Goal: Task Accomplishment & Management: Use online tool/utility

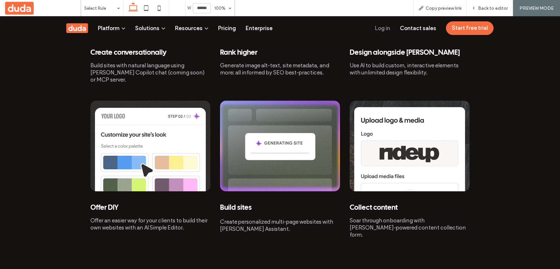
scroll to position [709, 0]
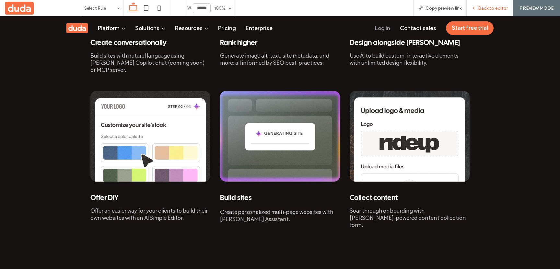
click at [481, 6] on span "Back to editor" at bounding box center [493, 9] width 30 height 6
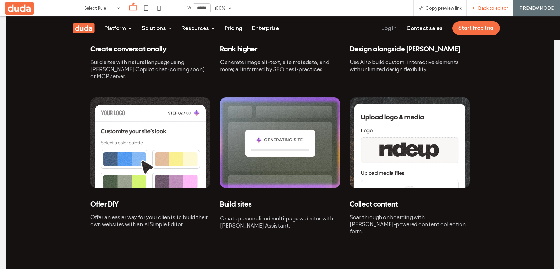
scroll to position [715, 0]
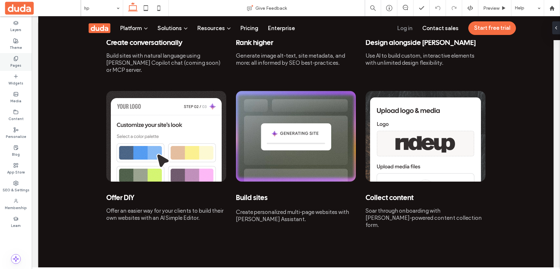
click at [19, 62] on label "Pages" at bounding box center [15, 64] width 11 height 7
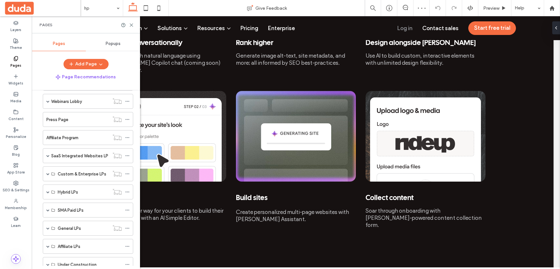
scroll to position [137, 0]
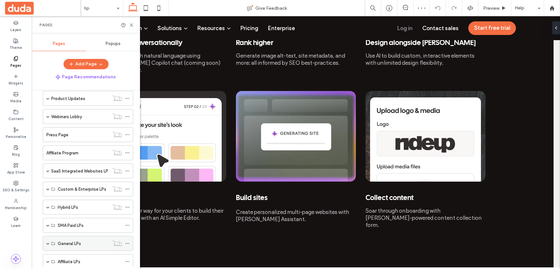
click at [65, 246] on label "General LPs" at bounding box center [69, 243] width 23 height 11
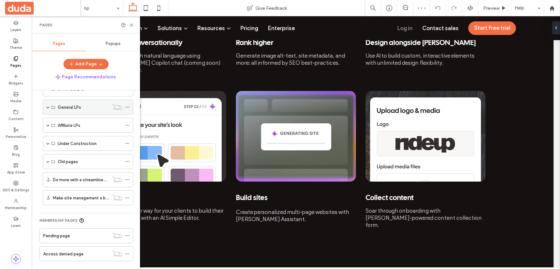
scroll to position [275, 0]
click at [61, 143] on label "Under Construction" at bounding box center [77, 142] width 39 height 11
click at [47, 143] on span at bounding box center [47, 142] width 3 height 3
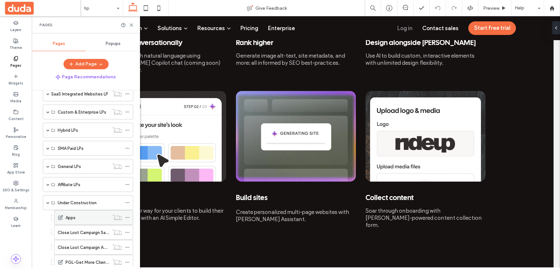
scroll to position [194, 0]
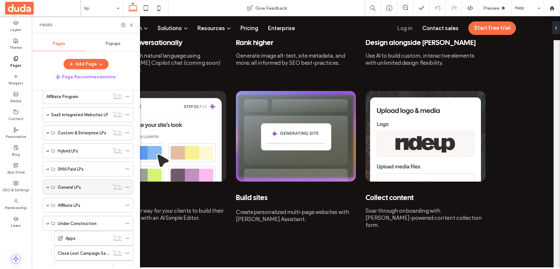
click at [49, 186] on span at bounding box center [47, 187] width 3 height 3
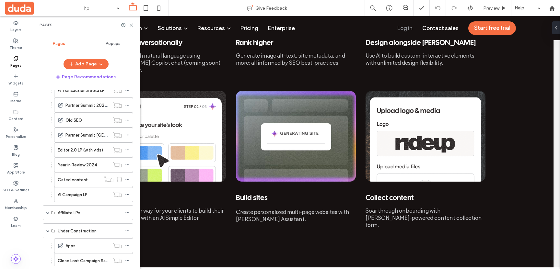
scroll to position [338, 0]
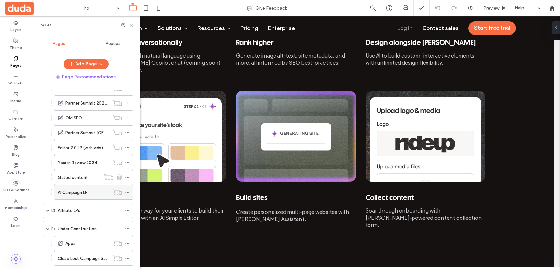
click at [75, 190] on label "AI Campaign LP" at bounding box center [73, 192] width 30 height 11
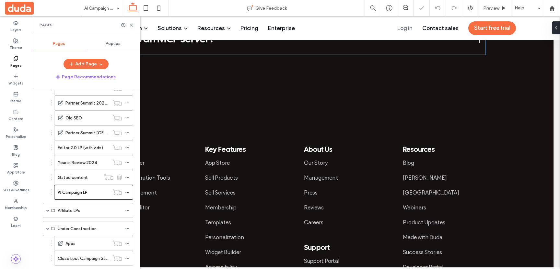
scroll to position [2459, 0]
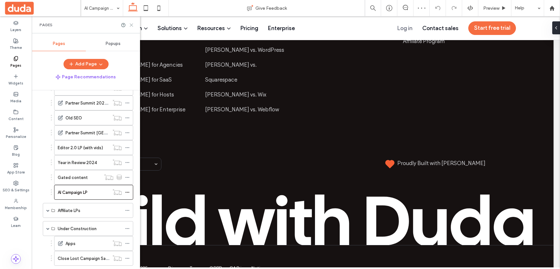
click at [132, 23] on icon at bounding box center [131, 25] width 5 height 5
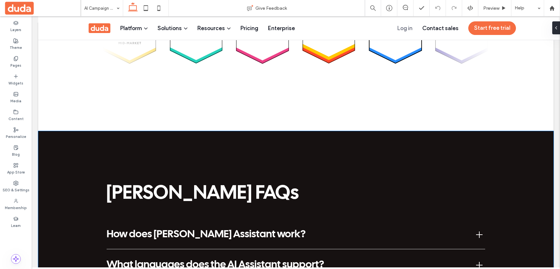
scroll to position [1877, 0]
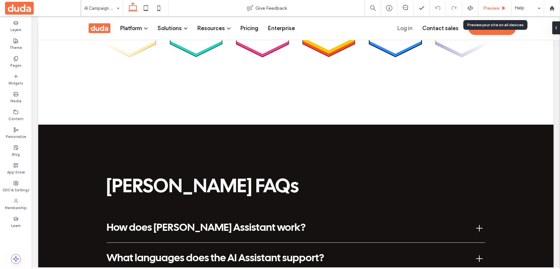
click at [483, 9] on span "Preview" at bounding box center [491, 9] width 16 height 6
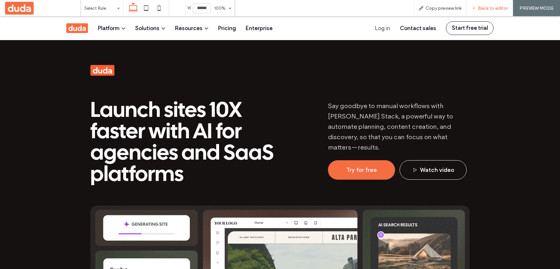
click at [480, 6] on span "Back to editor" at bounding box center [493, 9] width 30 height 6
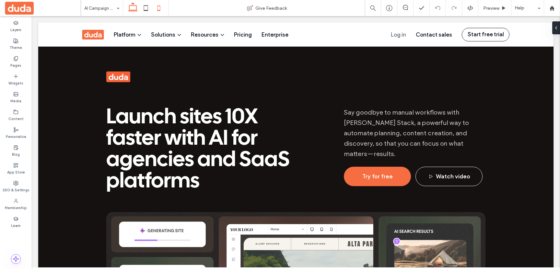
click at [158, 7] on icon at bounding box center [158, 8] width 13 height 13
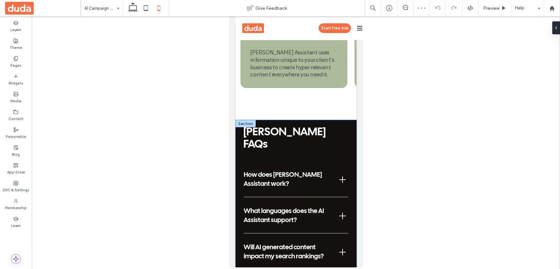
scroll to position [1988, 0]
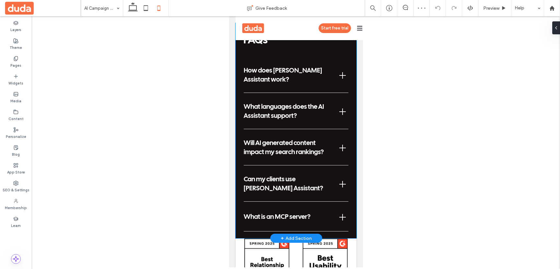
click at [353, 138] on div "Duda AI FAQs How does Duda’s AI Assistant work? Duda’s AI Assistant combines in…" at bounding box center [295, 127] width 121 height 223
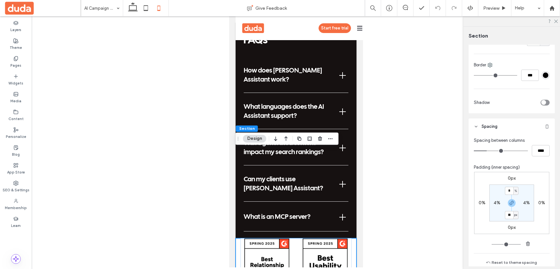
scroll to position [142, 0]
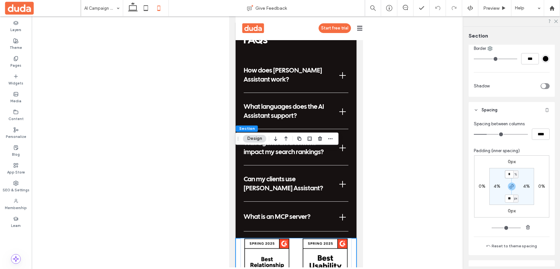
click at [510, 172] on input "*" at bounding box center [509, 174] width 8 height 8
type input "**"
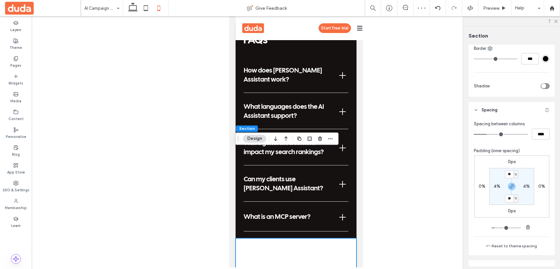
click at [513, 172] on input "**" at bounding box center [509, 174] width 8 height 8
type input "*"
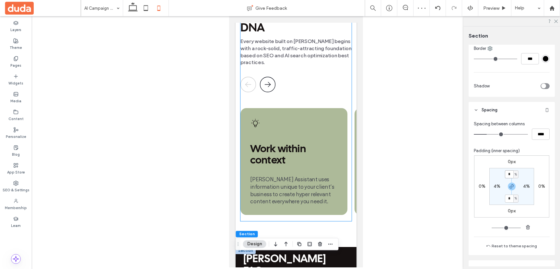
scroll to position [1798, 0]
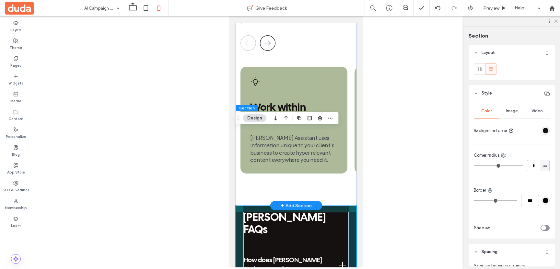
scroll to position [1776, 0]
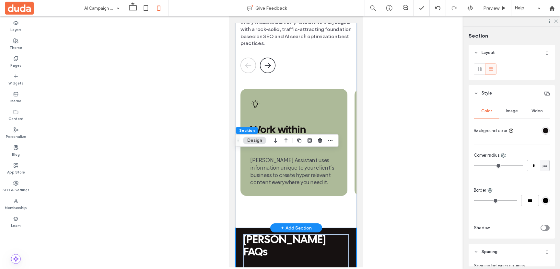
click at [348, 140] on div "Discovery is in Duda’s DNA Every website built on Duda begins with a rock-solid…" at bounding box center [295, 89] width 121 height 277
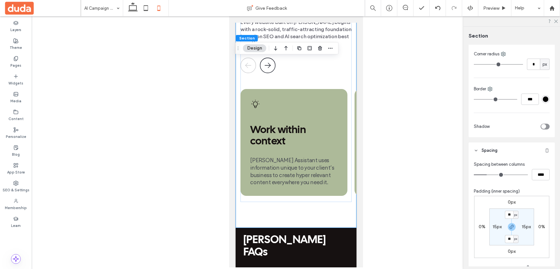
scroll to position [104, 0]
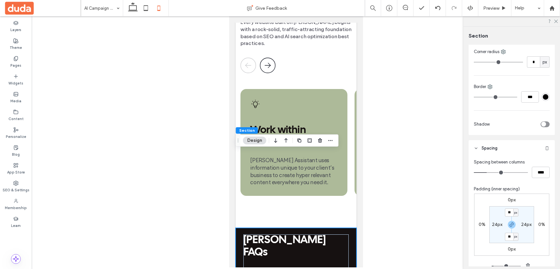
scroll to position [107, 0]
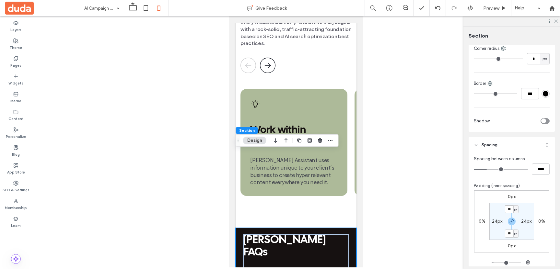
click at [507, 209] on input "**" at bounding box center [509, 210] width 8 height 8
type input "**"
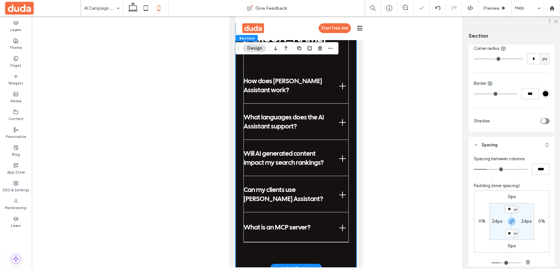
scroll to position [2006, 0]
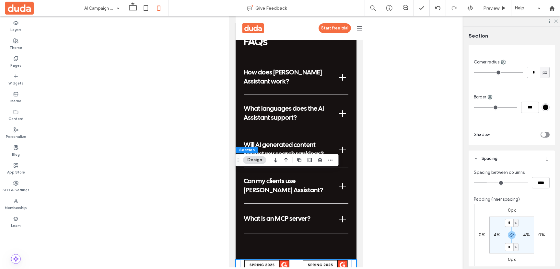
scroll to position [94, 0]
click at [516, 222] on span "%" at bounding box center [516, 223] width 2 height 6
click at [513, 180] on span "px" at bounding box center [513, 179] width 5 height 6
click at [509, 219] on input "*" at bounding box center [509, 223] width 8 height 8
type input "**"
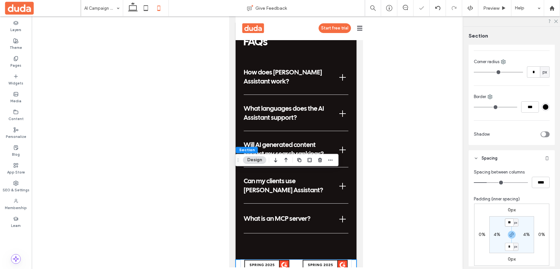
type input "**"
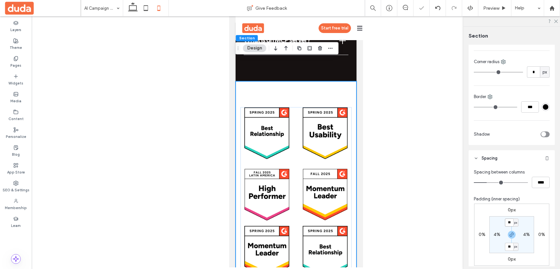
scroll to position [2202, 0]
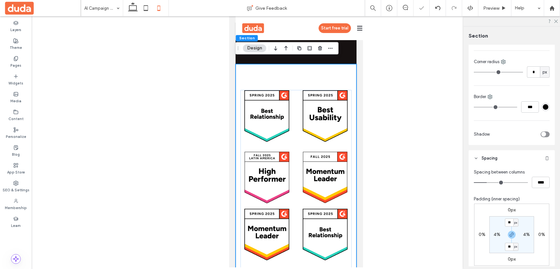
click at [373, 192] on div at bounding box center [296, 142] width 528 height 252
click at [305, 209] on div at bounding box center [296, 238] width 104 height 59
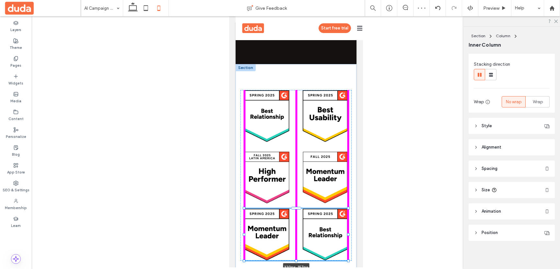
scroll to position [72, 0]
drag, startPoint x: 297, startPoint y: 179, endPoint x: 297, endPoint y: 173, distance: 5.5
click at [297, 260] on div at bounding box center [296, 261] width 3 height 3
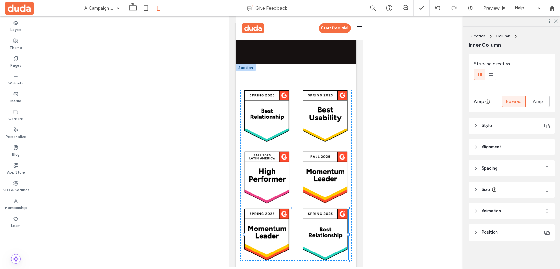
type input "**"
type input "***"
type input "**"
click at [180, 145] on div at bounding box center [296, 142] width 528 height 252
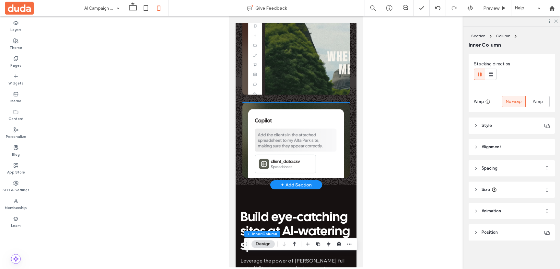
scroll to position [259, 0]
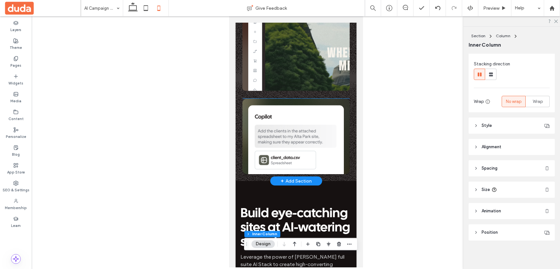
click at [298, 127] on img at bounding box center [295, 137] width 107 height 76
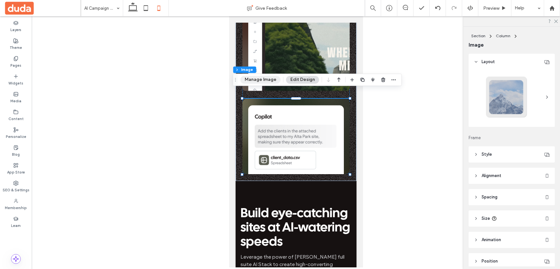
click at [262, 80] on button "Manage Image" at bounding box center [261, 80] width 40 height 8
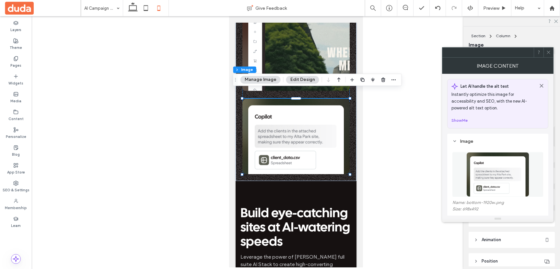
click at [485, 181] on img at bounding box center [497, 174] width 63 height 45
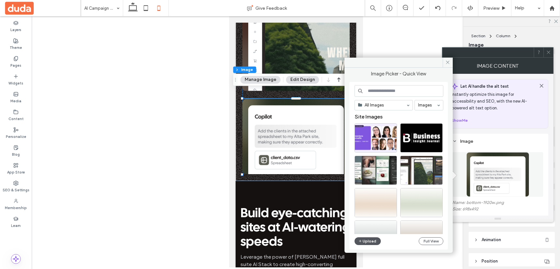
click at [368, 241] on button "Upload" at bounding box center [368, 242] width 27 height 8
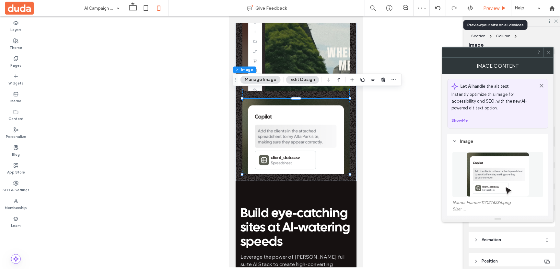
click at [492, 7] on span "Preview" at bounding box center [491, 9] width 16 height 6
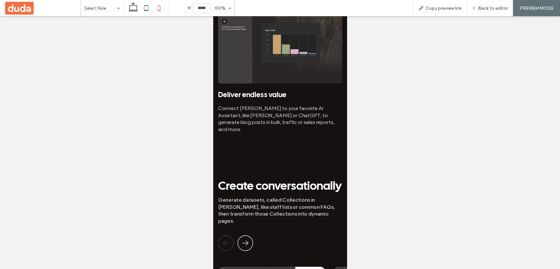
scroll to position [1020, 0]
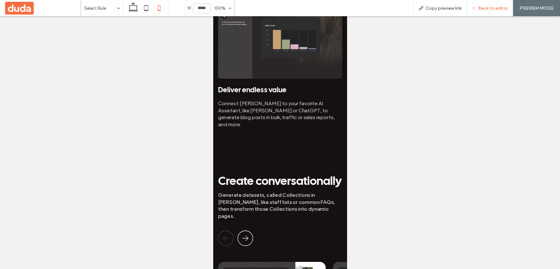
click at [481, 9] on span "Back to editor" at bounding box center [493, 9] width 30 height 6
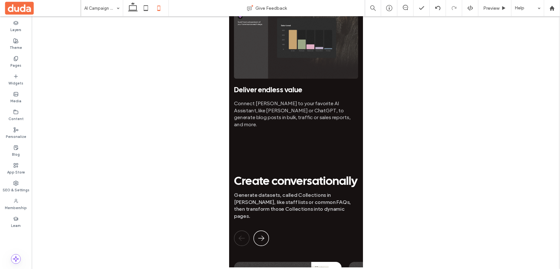
scroll to position [979, 0]
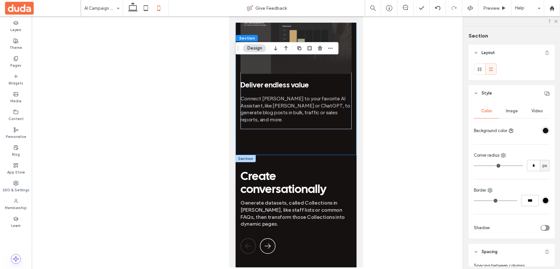
scroll to position [983, 0]
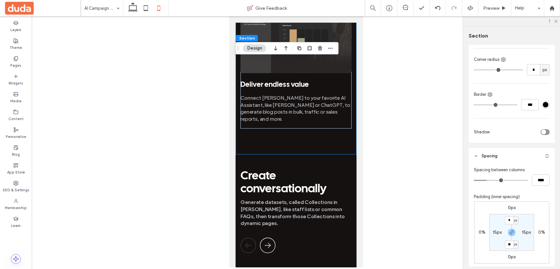
scroll to position [100, 0]
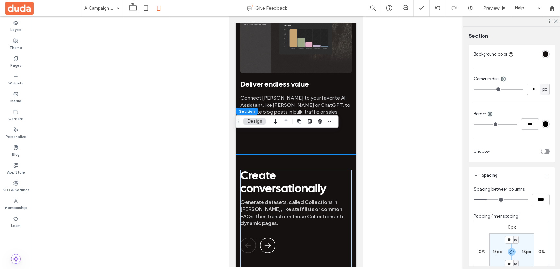
scroll to position [178, 0]
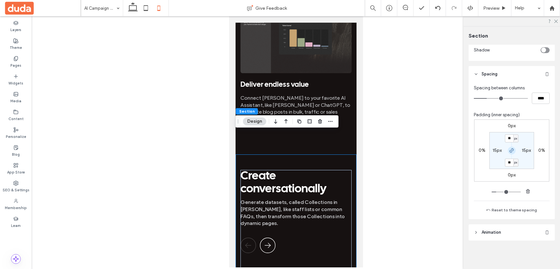
click at [512, 149] on use "button" at bounding box center [512, 151] width 4 height 4
click at [510, 138] on input "**" at bounding box center [509, 139] width 8 height 8
type input "*"
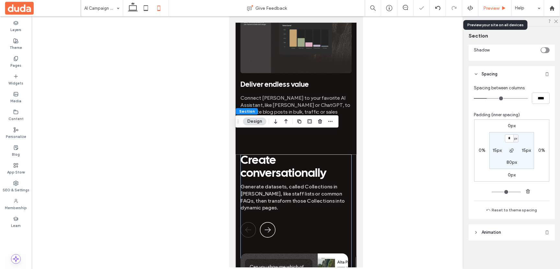
click at [491, 7] on span "Preview" at bounding box center [491, 9] width 16 height 6
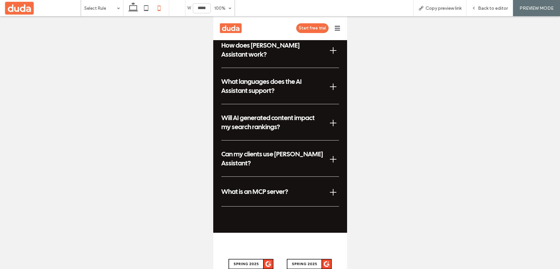
scroll to position [2042, 0]
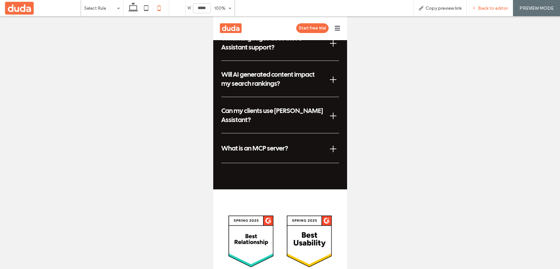
click at [482, 7] on span "Back to editor" at bounding box center [493, 9] width 30 height 6
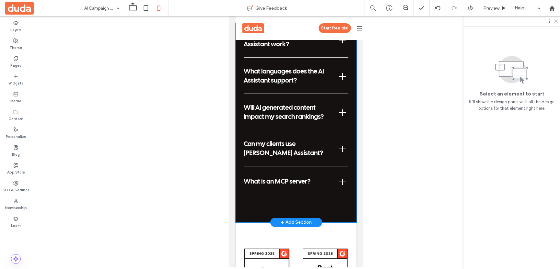
scroll to position [2020, 0]
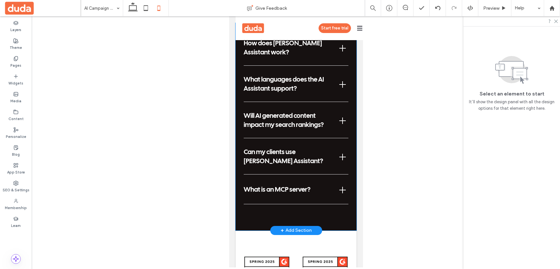
click at [264, 131] on div "Duda AI FAQs How does Duda’s AI Assistant work? Duda’s AI Assistant combines in…" at bounding box center [295, 100] width 121 height 262
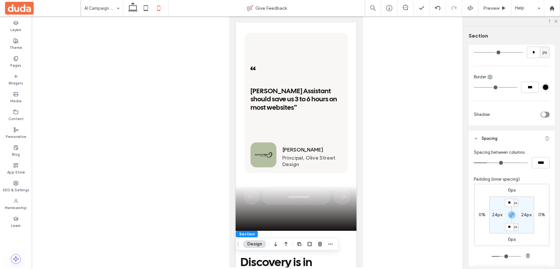
scroll to position [1482, 0]
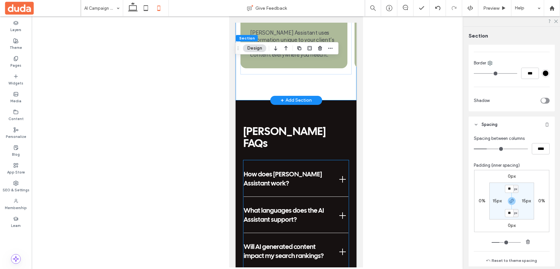
scroll to position [1888, 0]
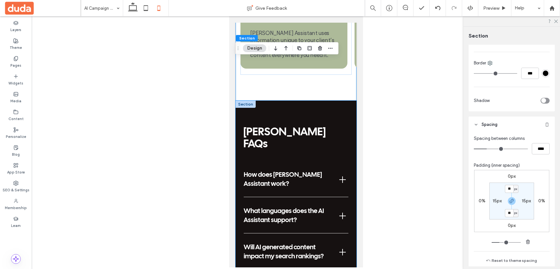
click at [353, 115] on div "Duda AI FAQs How does Duda’s AI Assistant work? Duda’s AI Assistant combines in…" at bounding box center [295, 232] width 121 height 262
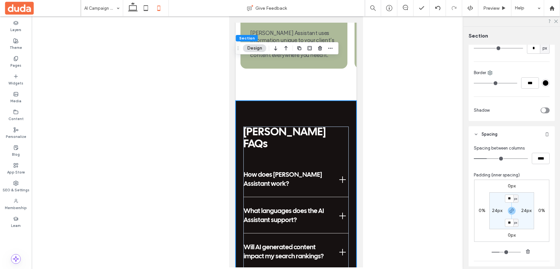
scroll to position [121, 0]
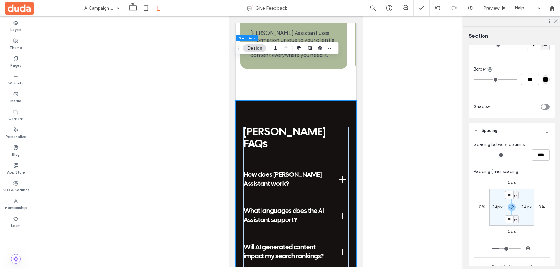
click at [499, 208] on label "24px" at bounding box center [497, 208] width 10 height 6
type input "**"
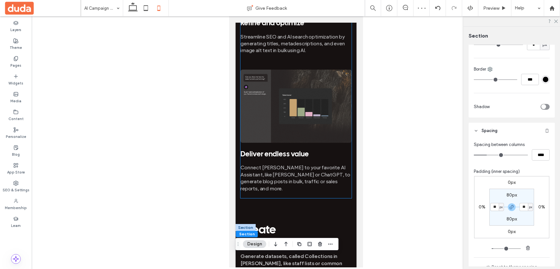
scroll to position [900, 0]
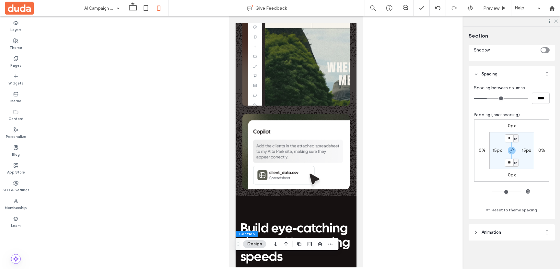
scroll to position [0, 0]
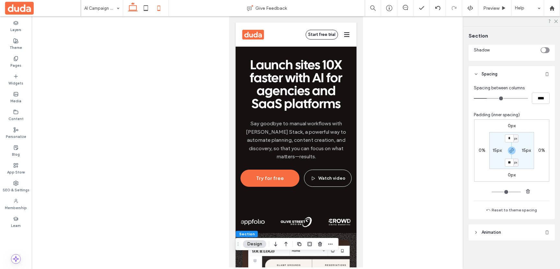
click at [134, 7] on icon at bounding box center [132, 8] width 13 height 13
type input "***"
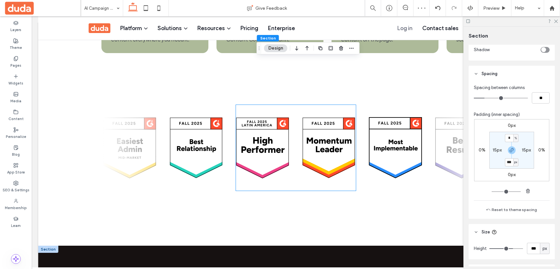
scroll to position [1757, 0]
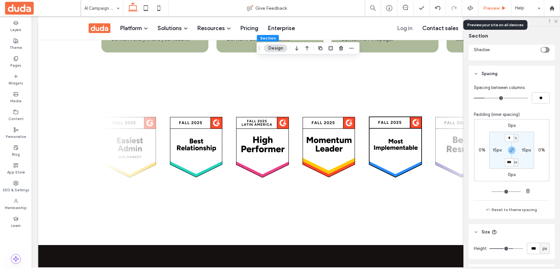
click at [492, 13] on div "Preview" at bounding box center [494, 8] width 33 height 16
click at [491, 7] on span "Preview" at bounding box center [491, 9] width 16 height 6
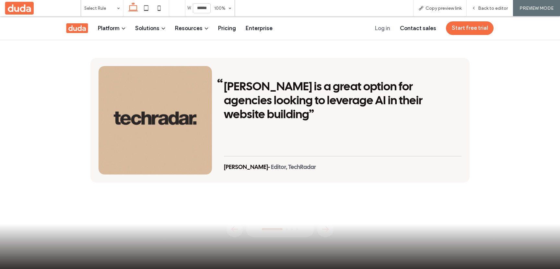
scroll to position [1281, 0]
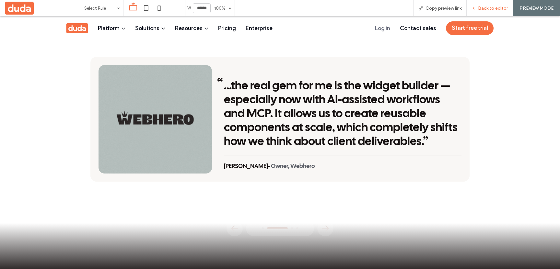
click at [482, 10] on span "Back to editor" at bounding box center [493, 9] width 30 height 6
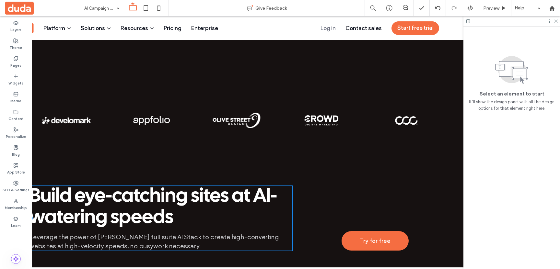
scroll to position [434, 0]
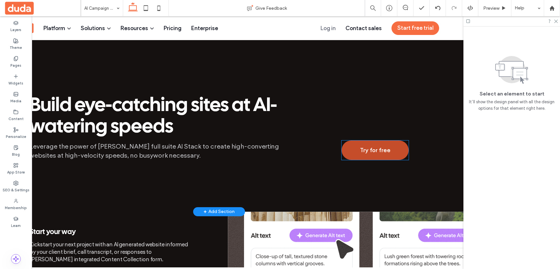
click at [369, 147] on span "Try for free" at bounding box center [375, 150] width 30 height 7
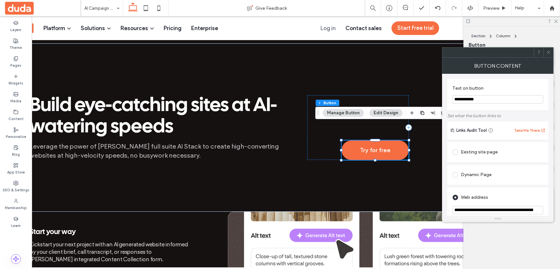
click at [489, 100] on input "**********" at bounding box center [498, 99] width 91 height 8
paste input "*********"
type input "**********"
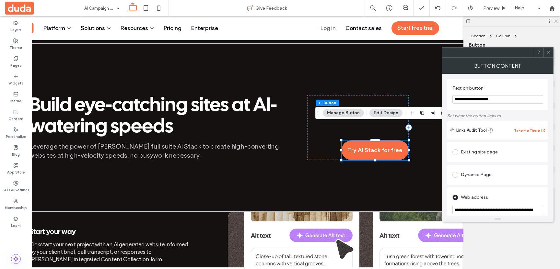
click at [550, 52] on icon at bounding box center [548, 52] width 5 height 5
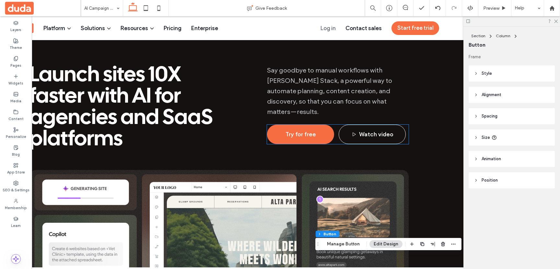
scroll to position [36, 0]
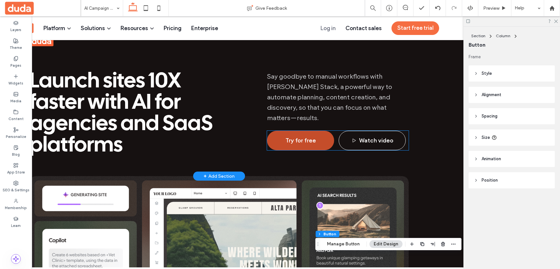
click at [321, 131] on link "Try for free" at bounding box center [300, 140] width 67 height 19
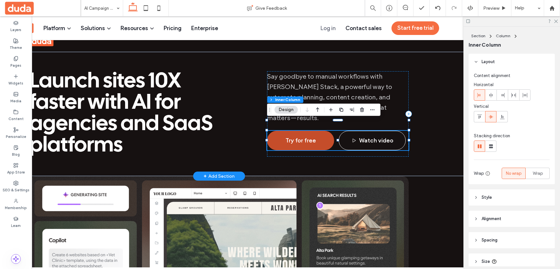
click at [321, 131] on link "Try for free" at bounding box center [300, 140] width 67 height 19
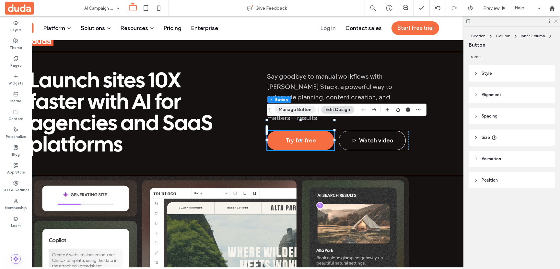
click at [301, 111] on button "Manage Button" at bounding box center [295, 110] width 41 height 8
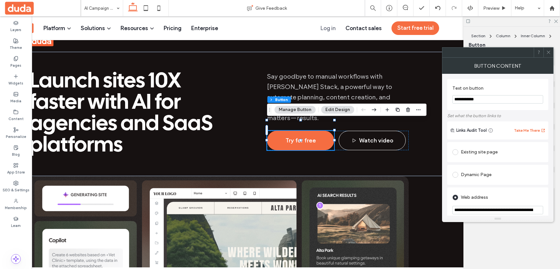
click at [497, 99] on input "**********" at bounding box center [498, 99] width 91 height 8
paste input "*********"
type input "**********"
click at [549, 52] on use at bounding box center [548, 52] width 3 height 3
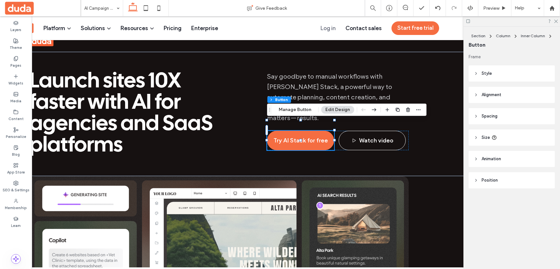
click at [475, 138] on icon at bounding box center [476, 137] width 5 height 5
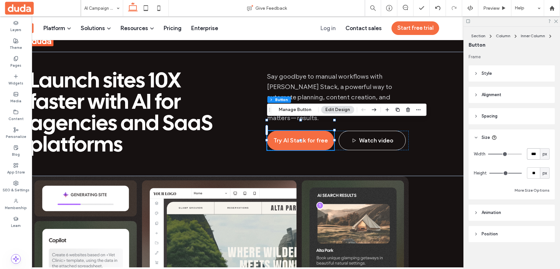
click at [533, 157] on input "***" at bounding box center [533, 153] width 13 height 11
type input "***"
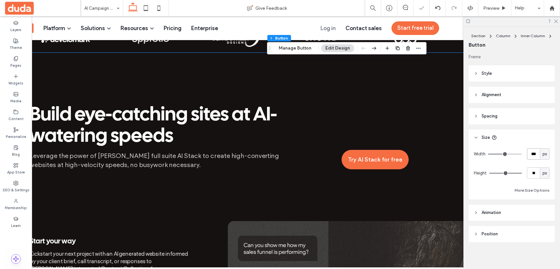
scroll to position [425, 0]
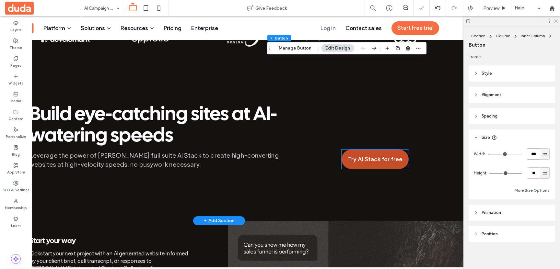
click at [363, 156] on span "Try AI Stack for free" at bounding box center [375, 159] width 54 height 7
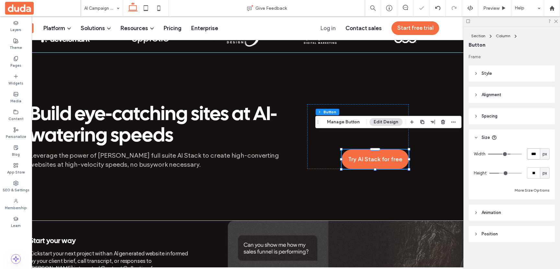
click at [531, 152] on input "***" at bounding box center [533, 153] width 13 height 11
type input "***"
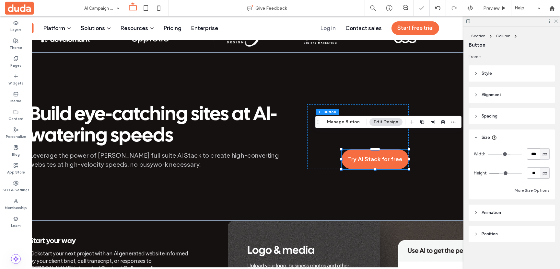
type input "***"
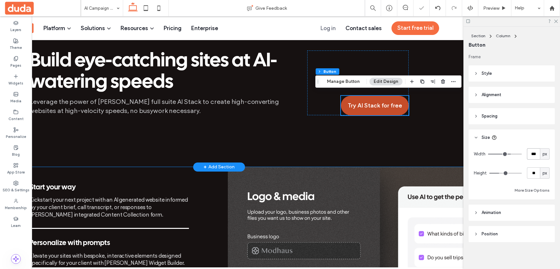
scroll to position [488, 0]
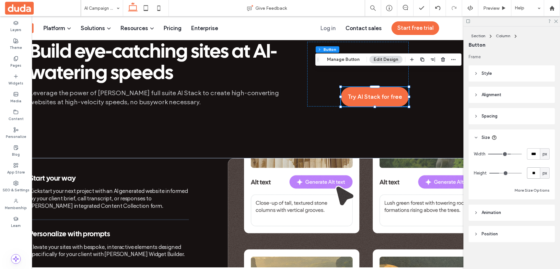
click at [532, 173] on input "**" at bounding box center [533, 173] width 13 height 11
type input "**"
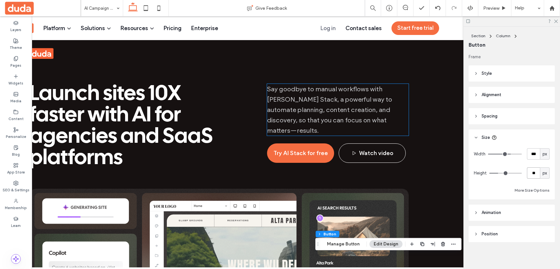
scroll to position [21, 0]
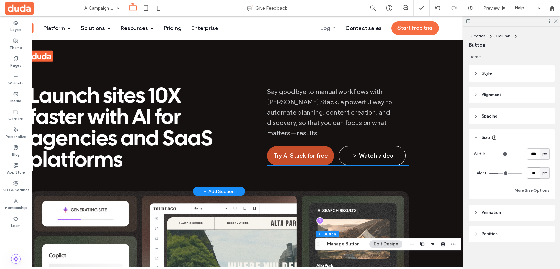
click at [312, 152] on span "Try AI Stack for free" at bounding box center [301, 155] width 54 height 7
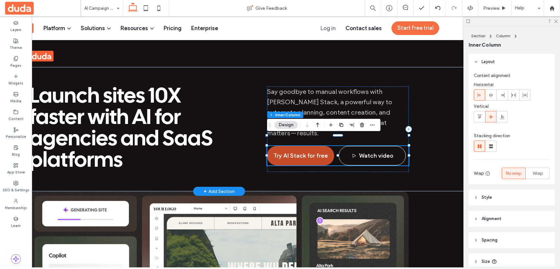
click at [323, 152] on span "Try AI Stack for free" at bounding box center [301, 155] width 54 height 7
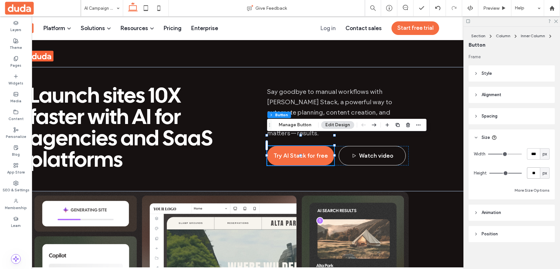
click at [534, 170] on input "**" at bounding box center [533, 173] width 13 height 11
type input "**"
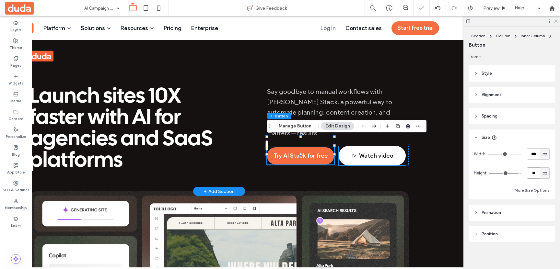
click at [382, 151] on link "Watch video" at bounding box center [372, 155] width 67 height 19
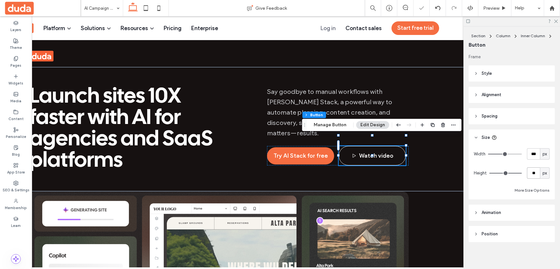
click at [531, 172] on input "**" at bounding box center [533, 173] width 13 height 11
type input "**"
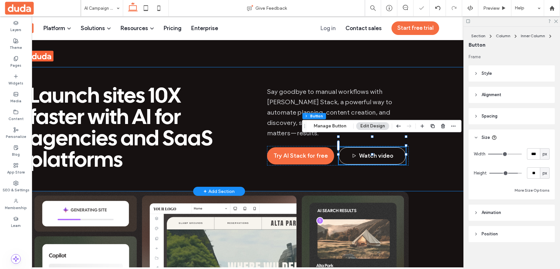
click at [423, 152] on div "Launch sites 10X faster with AI for agencies and SaaS platforms Say goodbye to …" at bounding box center [218, 129] width 515 height 124
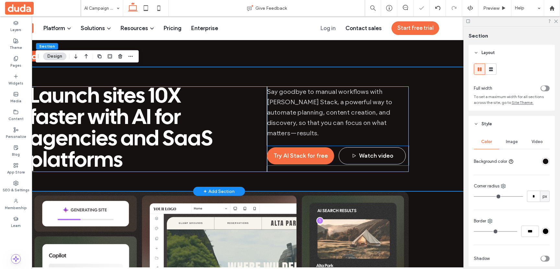
click at [405, 147] on div "Watch video" at bounding box center [372, 155] width 67 height 17
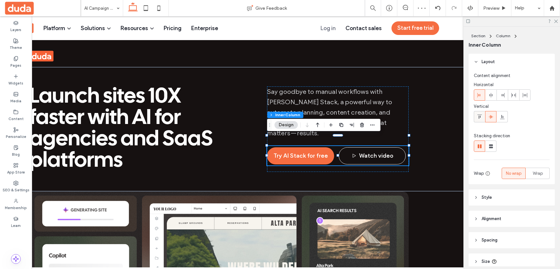
click at [479, 118] on icon at bounding box center [479, 116] width 5 height 5
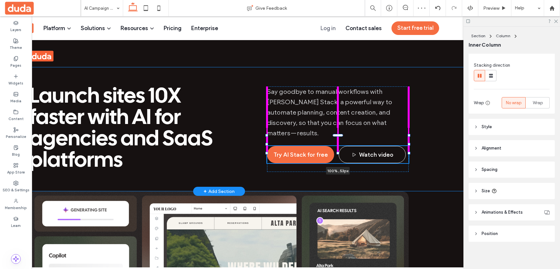
scroll to position [72, 0]
drag, startPoint x: 338, startPoint y: 156, endPoint x: 338, endPoint y: 152, distance: 3.6
click at [338, 152] on div at bounding box center [338, 153] width 3 height 3
type input "**"
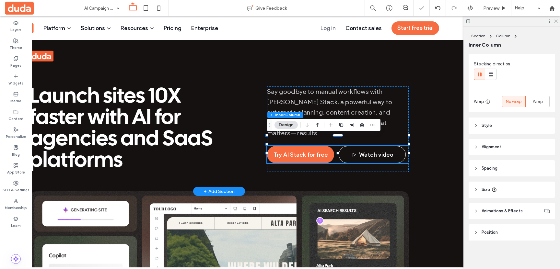
click at [425, 150] on div "Launch sites 10X faster with AI for agencies and SaaS platforms Say goodbye to …" at bounding box center [218, 129] width 515 height 124
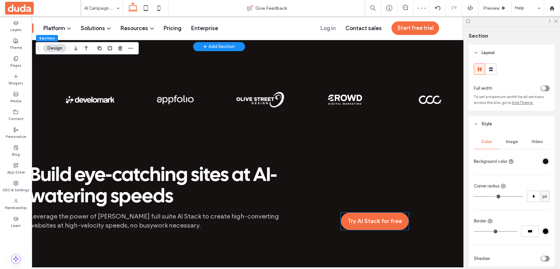
scroll to position [368, 0]
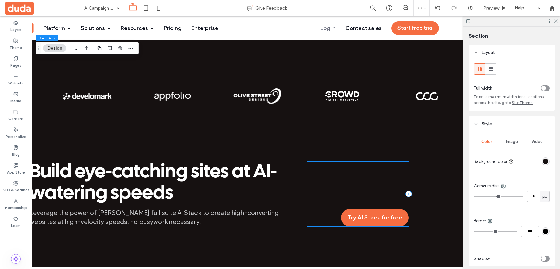
click at [348, 182] on div "Try AI Stack for free" at bounding box center [357, 194] width 101 height 65
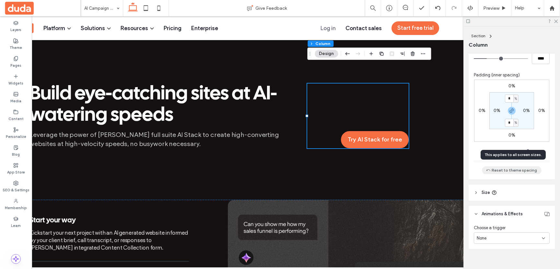
scroll to position [277, 0]
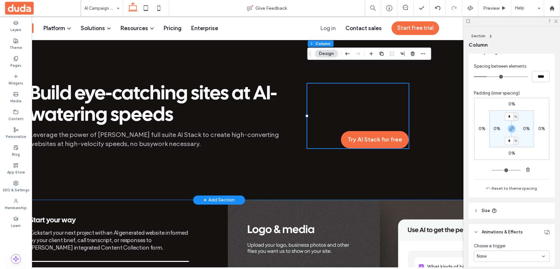
click at [207, 167] on div "Build eye-catching sites at AI-watering speeds Leverage the power of [PERSON_NA…" at bounding box center [219, 116] width 389 height 169
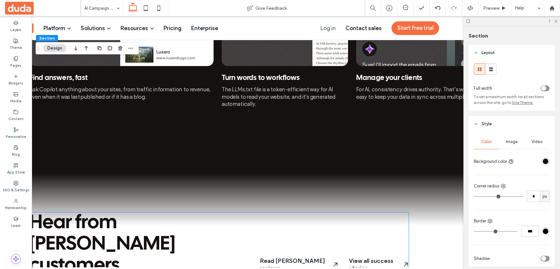
scroll to position [1035, 0]
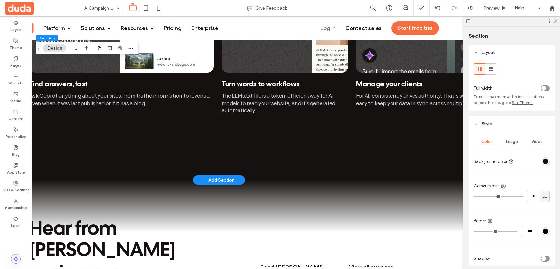
click at [225, 127] on div "Create conversationally Generate datasets, called Collections in [PERSON_NAME],…" at bounding box center [219, 43] width 389 height 276
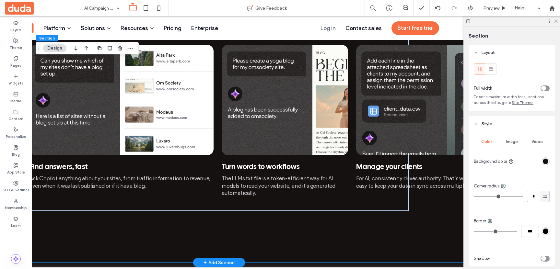
scroll to position [950, 0]
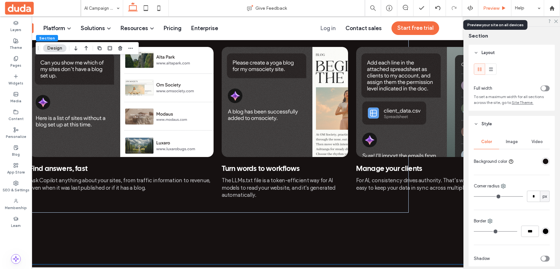
click at [492, 7] on span "Preview" at bounding box center [491, 9] width 16 height 6
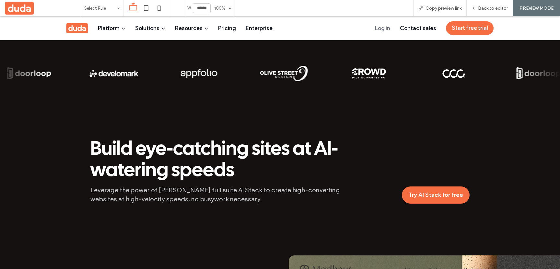
scroll to position [382, 0]
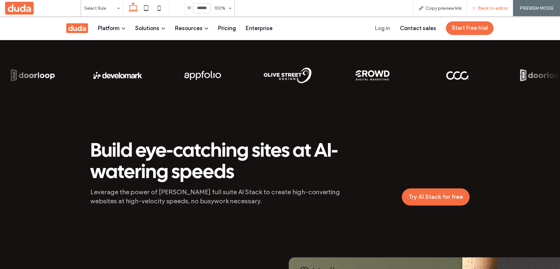
click at [478, 5] on div "Back to editor" at bounding box center [490, 8] width 46 height 16
click at [495, 6] on span "Back to editor" at bounding box center [493, 9] width 30 height 6
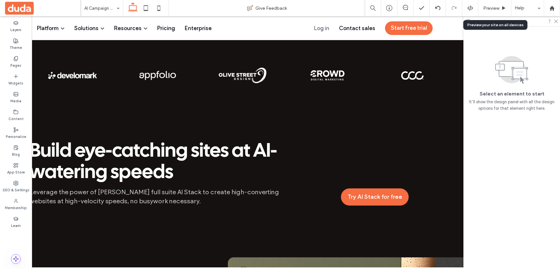
scroll to position [388, 0]
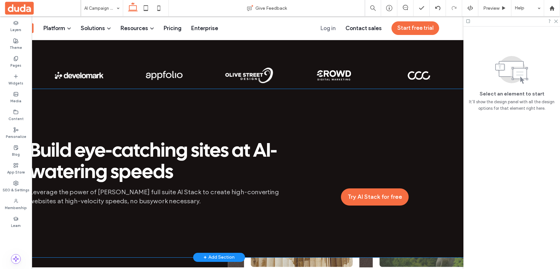
click at [243, 104] on div "Build eye-catching sites at AI-watering speeds Leverage the power of [PERSON_NA…" at bounding box center [219, 173] width 389 height 169
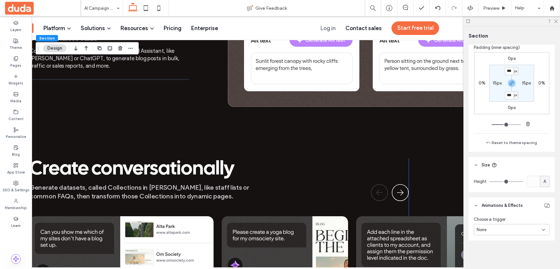
scroll to position [792, 0]
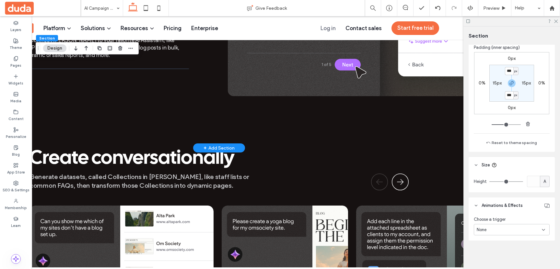
click at [316, 114] on div "Start your way Kickstart your next project with an AI generated website informe…" at bounding box center [219, 1] width 389 height 294
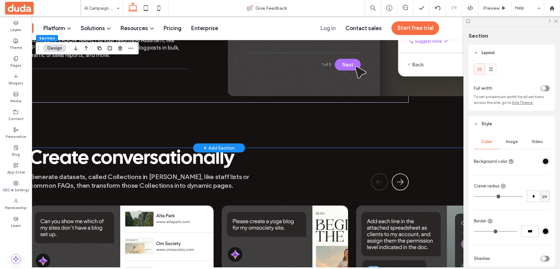
click at [317, 116] on div "Start your way Kickstart your next project with an AI generated website informe…" at bounding box center [219, 1] width 389 height 294
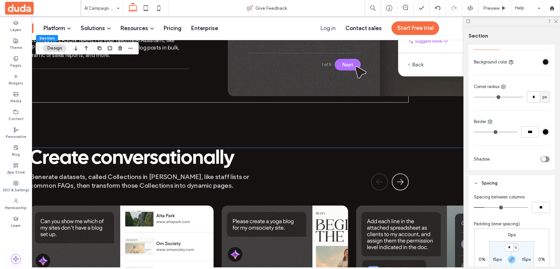
scroll to position [178, 0]
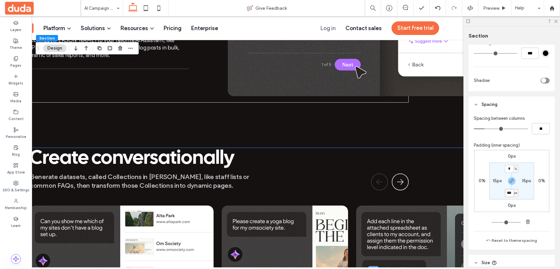
click at [508, 195] on input "***" at bounding box center [509, 193] width 8 height 8
click at [511, 181] on icon "button" at bounding box center [511, 181] width 5 height 5
click at [509, 191] on div "140px" at bounding box center [512, 193] width 12 height 6
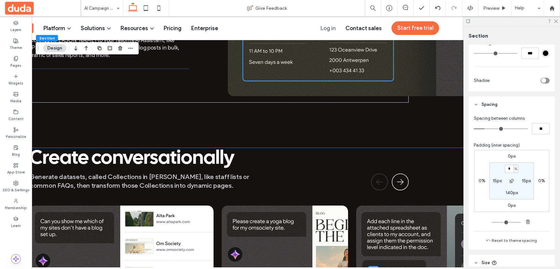
click at [509, 193] on label "140px" at bounding box center [512, 193] width 12 height 6
type input "***"
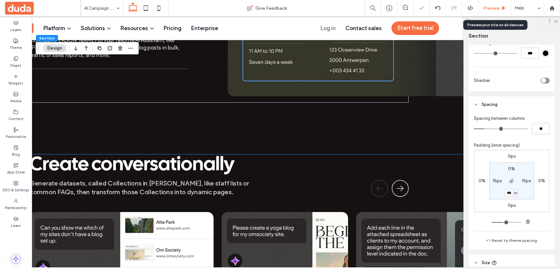
click at [489, 11] on div "Preview" at bounding box center [494, 8] width 33 height 16
click at [483, 11] on span "Preview" at bounding box center [491, 9] width 16 height 6
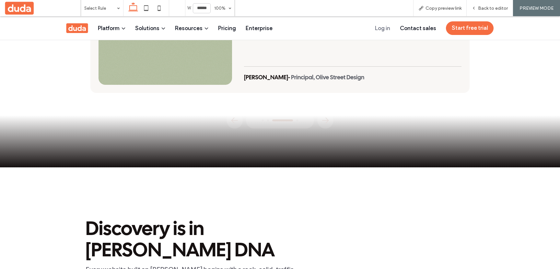
scroll to position [1344, 0]
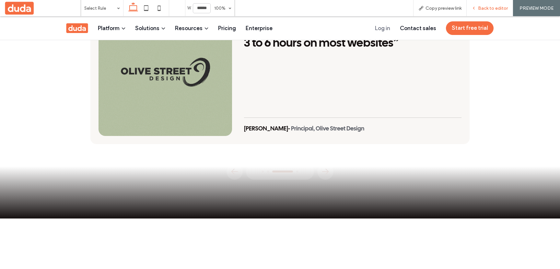
click at [483, 4] on div "Back to editor" at bounding box center [490, 8] width 46 height 16
click at [483, 9] on span "Back to editor" at bounding box center [493, 9] width 30 height 6
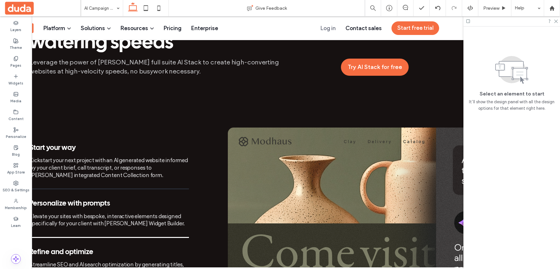
scroll to position [53, 0]
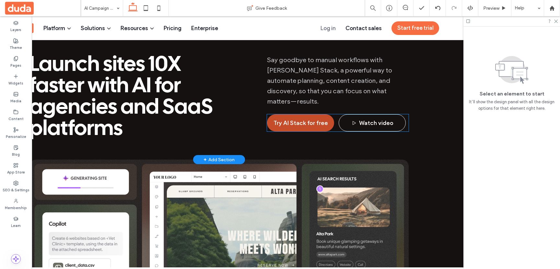
click at [311, 120] on span "Try AI Stack for free" at bounding box center [301, 123] width 54 height 7
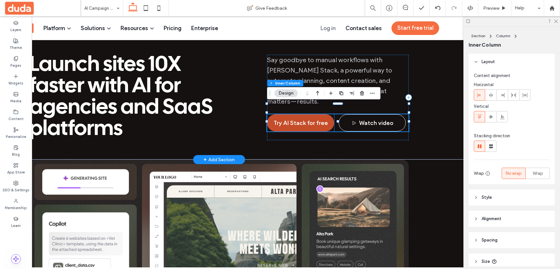
click at [327, 114] on link "Try AI Stack for free" at bounding box center [300, 122] width 67 height 17
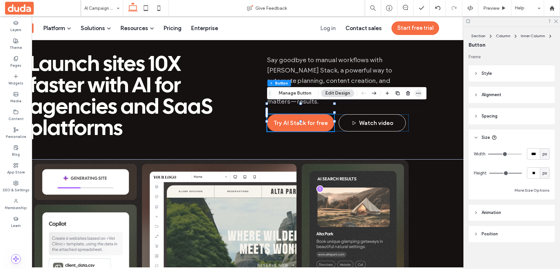
click at [416, 91] on icon "button" at bounding box center [418, 93] width 5 height 5
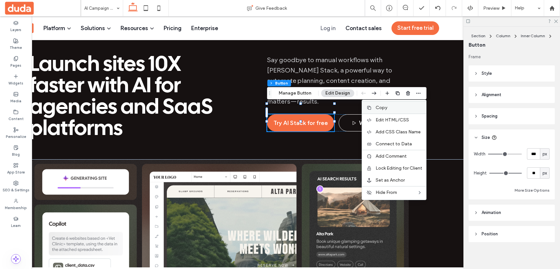
click at [371, 107] on div at bounding box center [369, 107] width 6 height 5
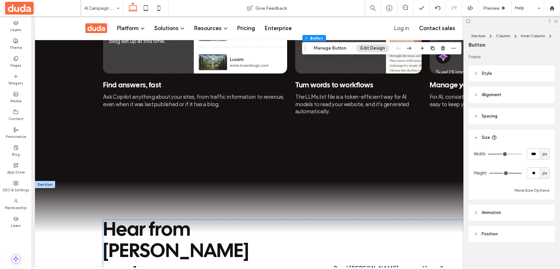
scroll to position [0, 2]
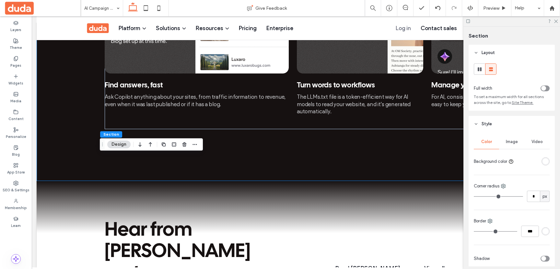
click at [350, 172] on div at bounding box center [294, 173] width 515 height 3
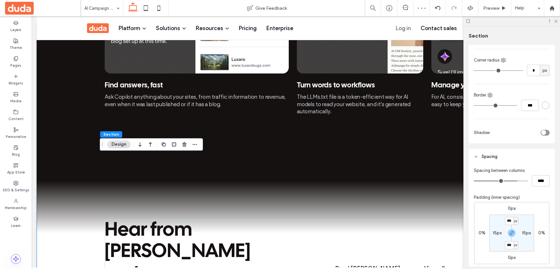
scroll to position [236, 0]
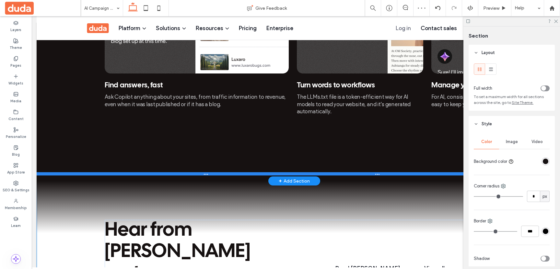
click at [368, 172] on div at bounding box center [294, 173] width 515 height 3
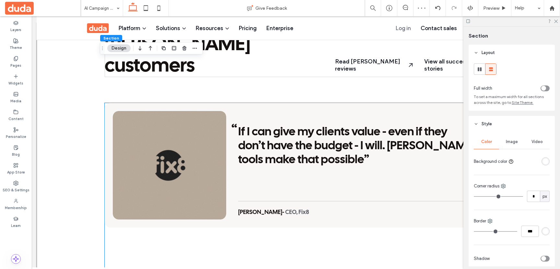
scroll to position [1248, 0]
